Goal: Information Seeking & Learning: Find specific page/section

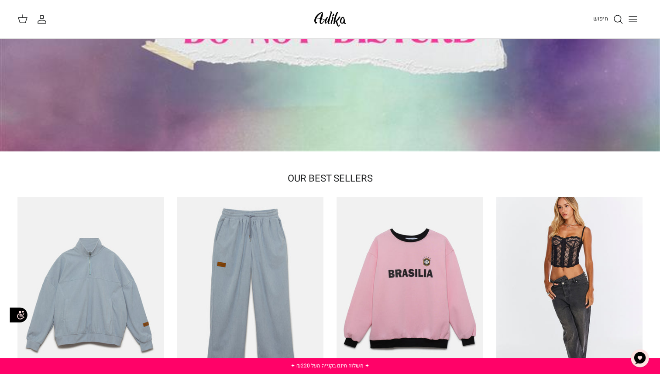
scroll to position [126, 0]
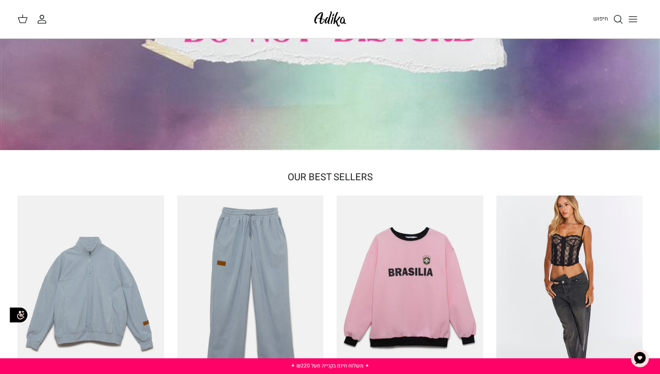
click at [629, 13] on button "Toggle menu" at bounding box center [632, 19] width 19 height 19
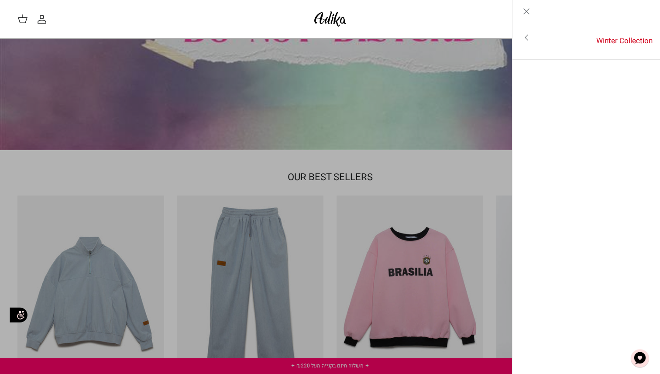
click at [480, 22] on div "חיפוש" at bounding box center [499, 19] width 285 height 19
click at [424, 182] on link "Toggle menu" at bounding box center [330, 187] width 660 height 374
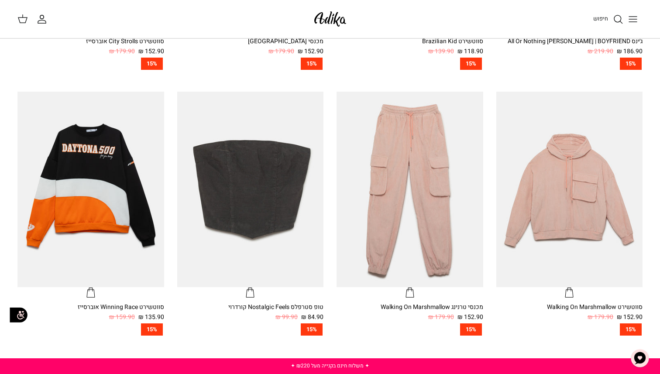
scroll to position [515, 0]
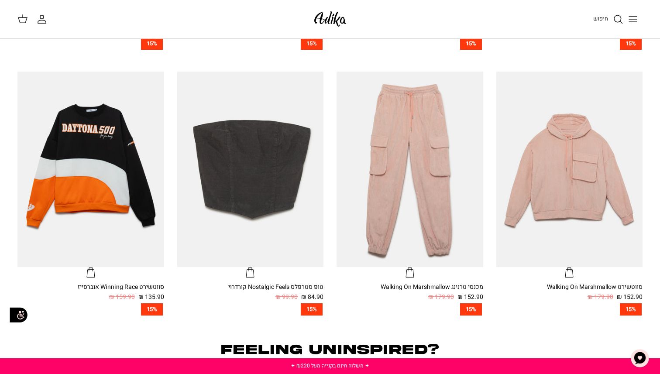
click at [621, 18] on icon "חיפוש" at bounding box center [618, 19] width 10 height 10
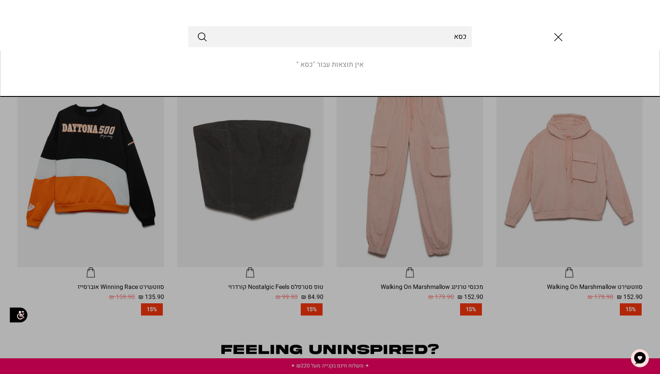
type input "כסא"
click at [197, 31] on button "Submit" at bounding box center [202, 36] width 10 height 11
